Goal: Check status: Check status

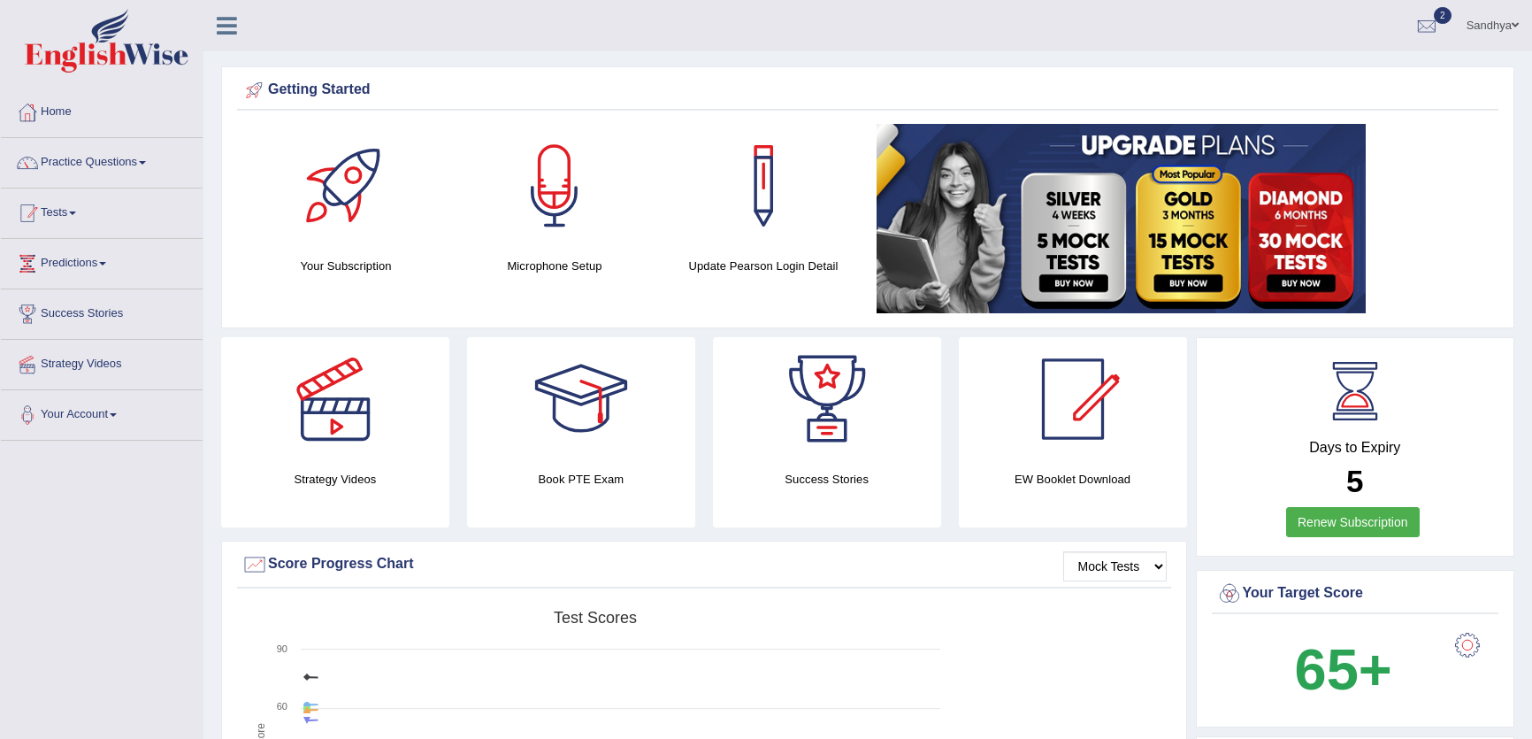
click at [63, 217] on link "Tests" at bounding box center [102, 210] width 202 height 44
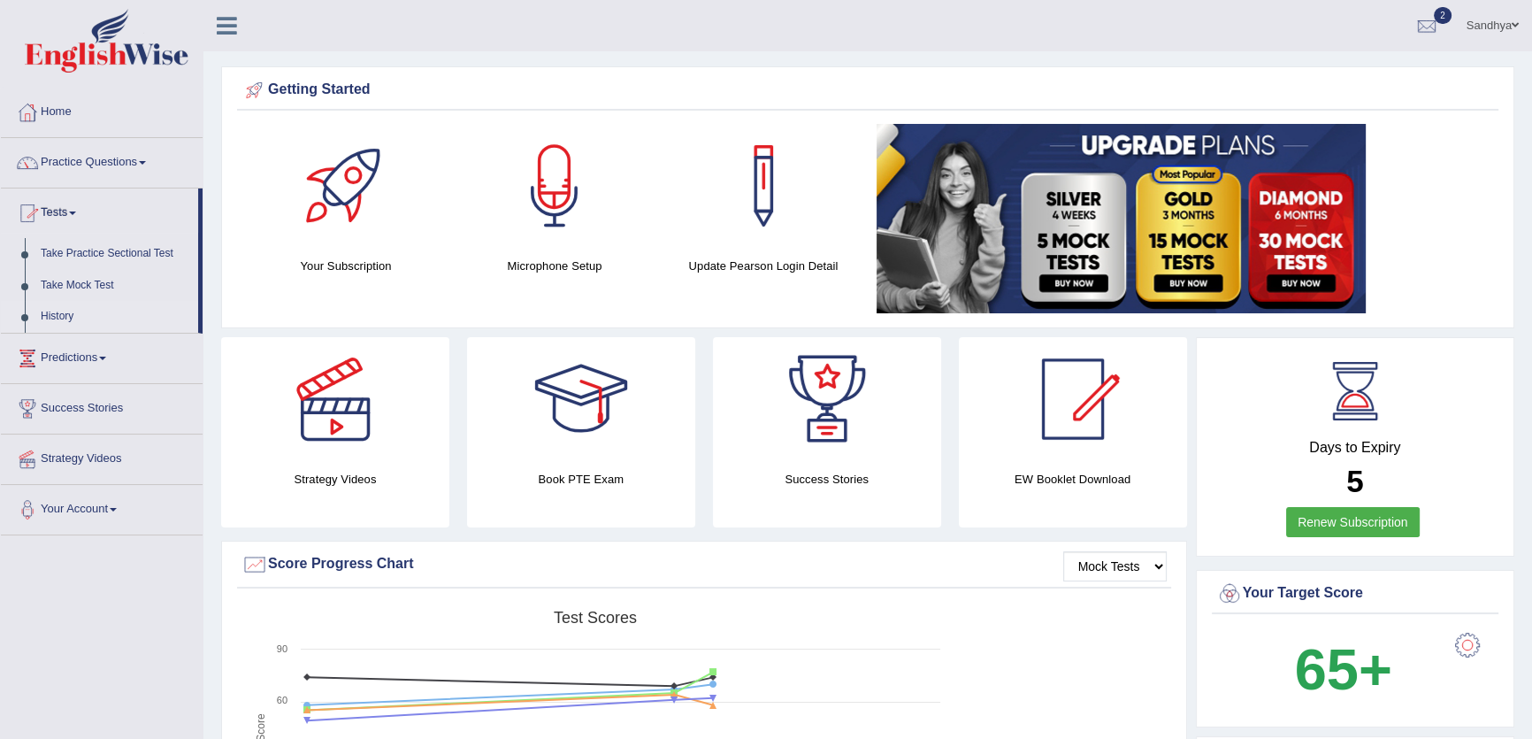
click at [50, 315] on link "History" at bounding box center [115, 317] width 165 height 32
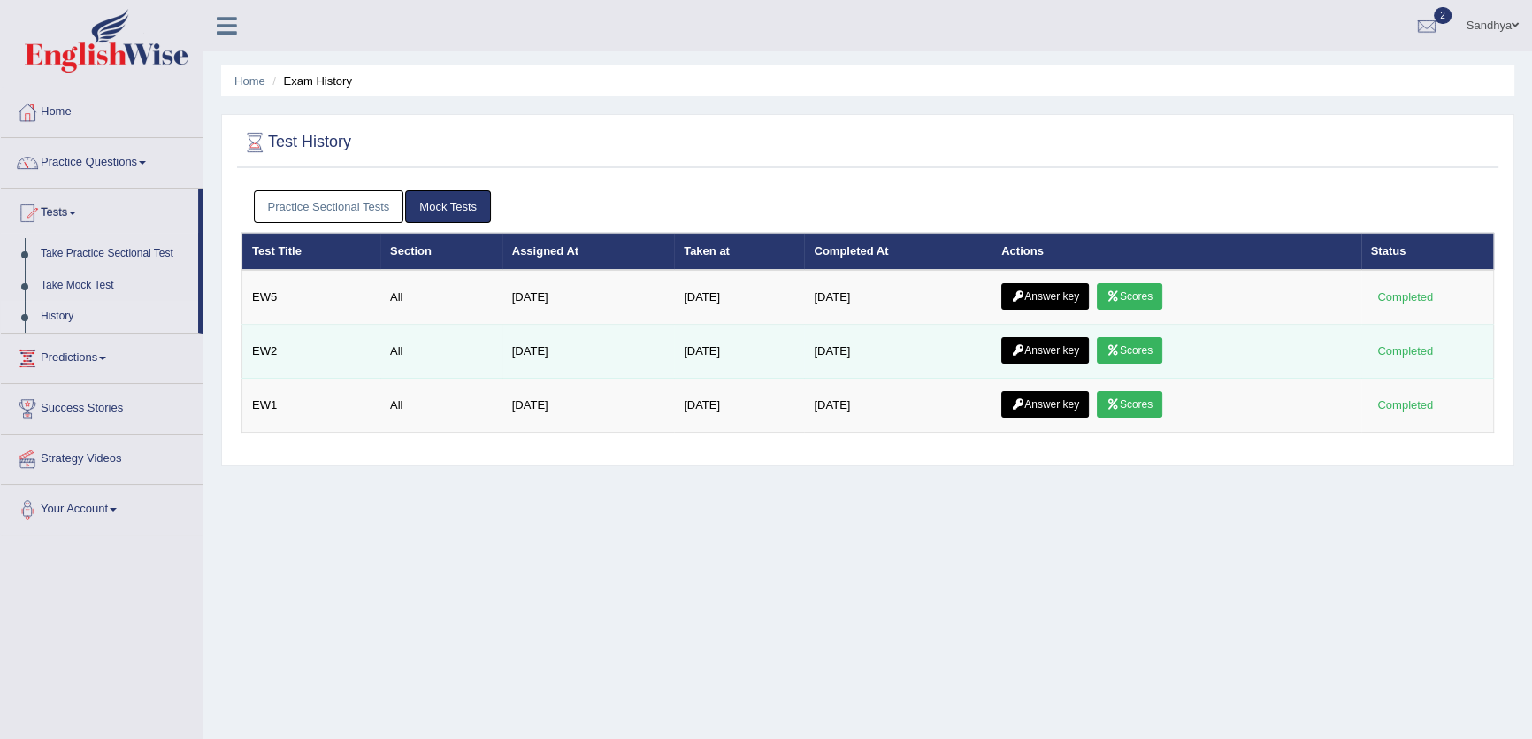
click at [1151, 356] on link "Scores" at bounding box center [1129, 350] width 65 height 27
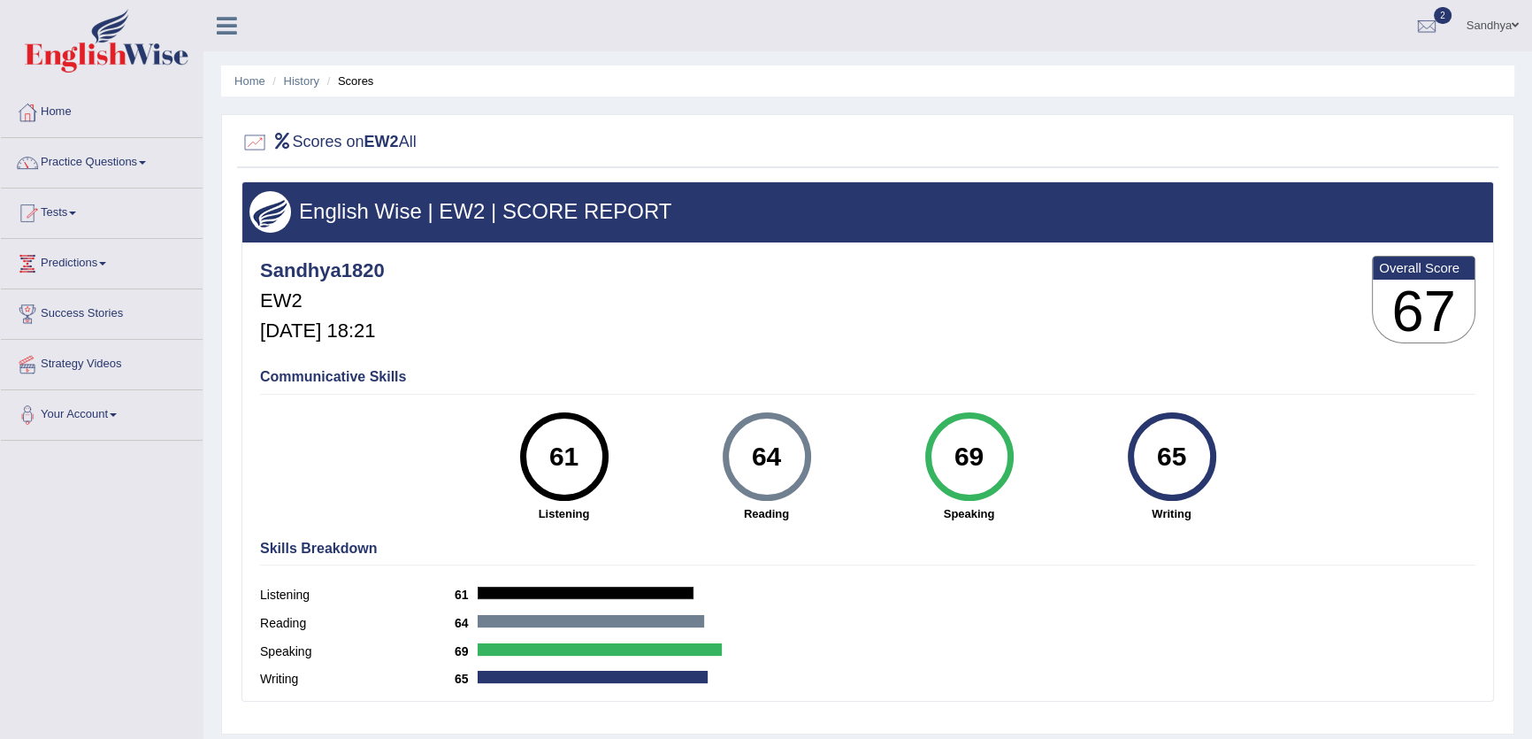
click at [93, 221] on link "Tests" at bounding box center [102, 210] width 202 height 44
click at [52, 320] on link "History" at bounding box center [115, 317] width 165 height 32
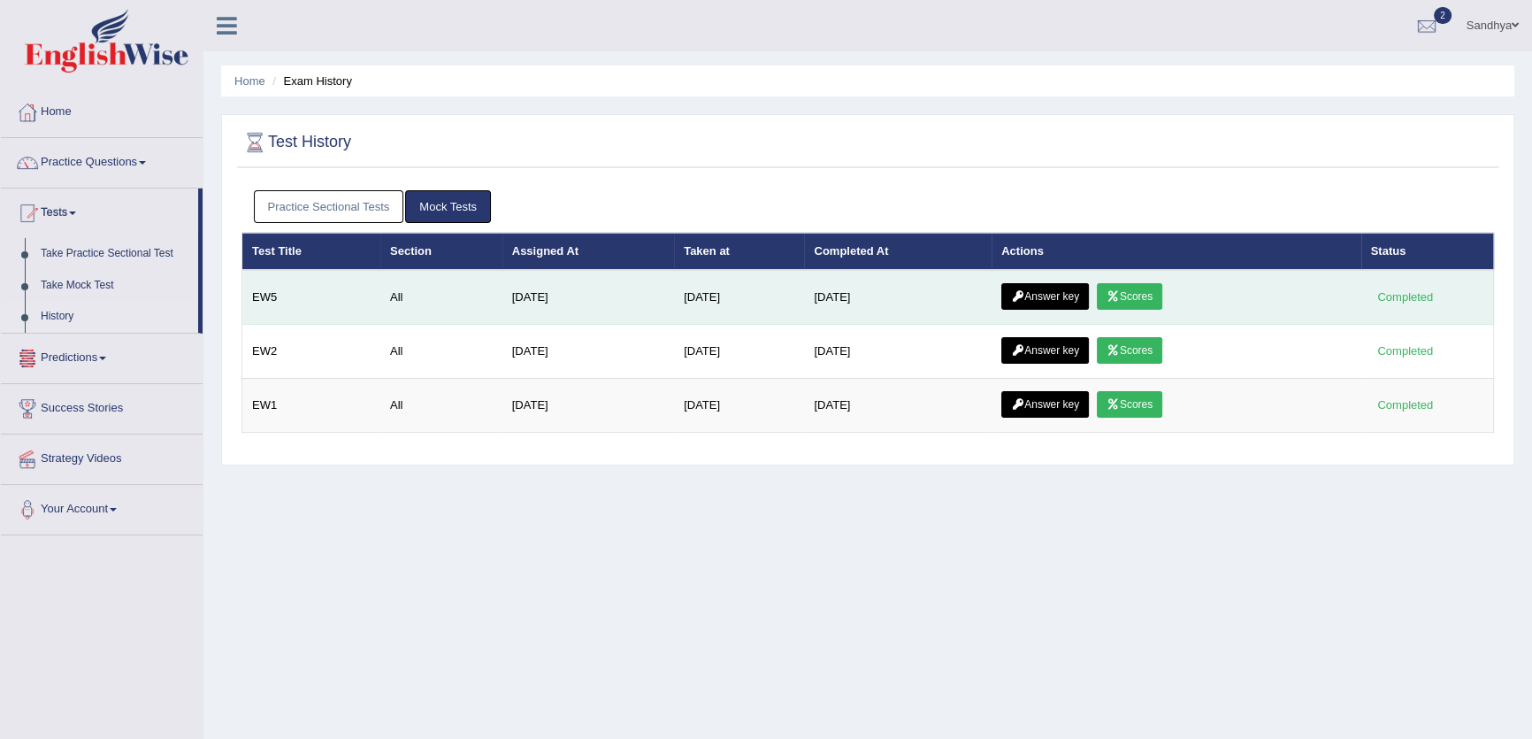
click at [1144, 302] on link "Scores" at bounding box center [1129, 296] width 65 height 27
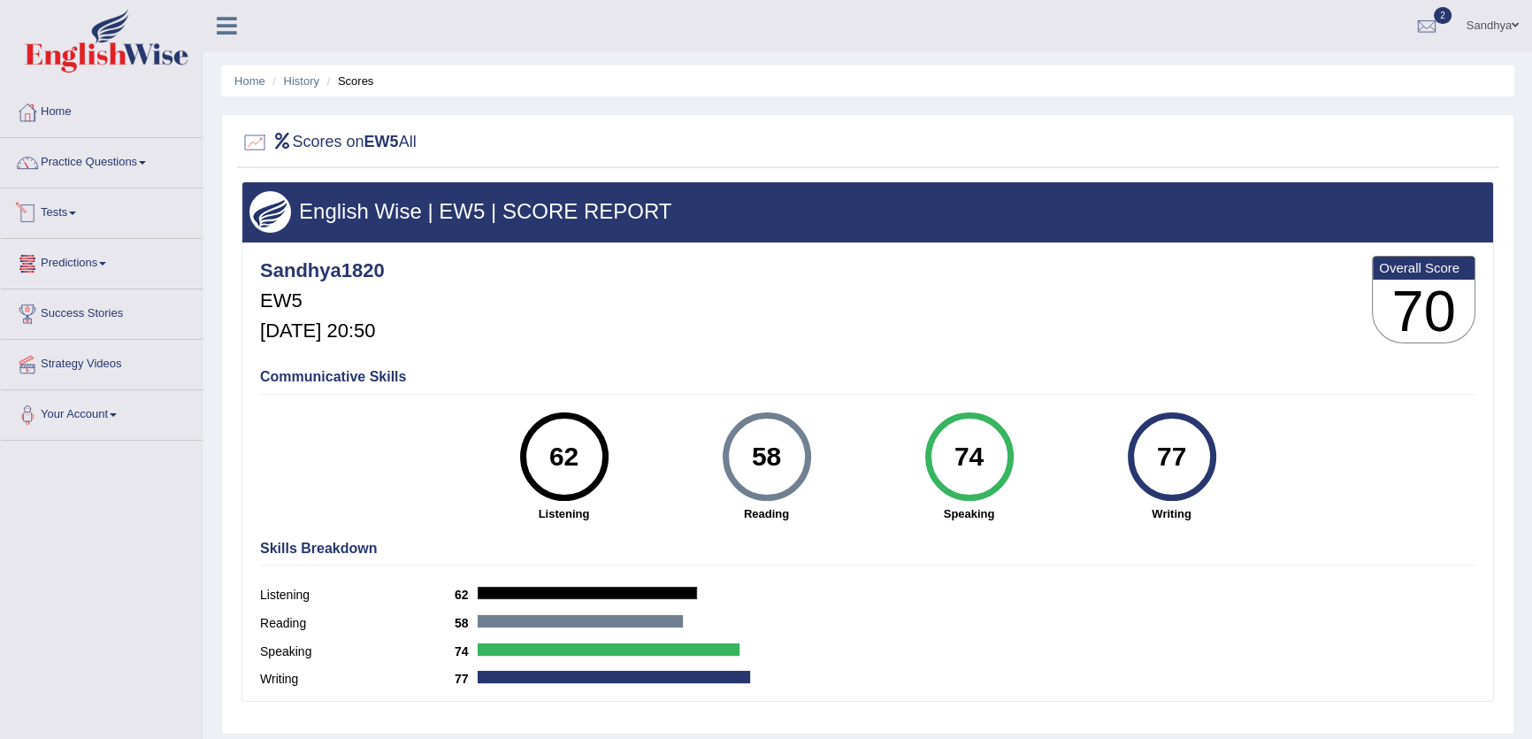
click at [87, 218] on link "Tests" at bounding box center [102, 210] width 202 height 44
click at [45, 320] on link "History" at bounding box center [115, 317] width 165 height 32
